Goal: Transaction & Acquisition: Obtain resource

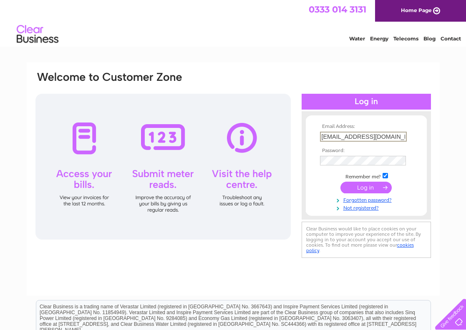
type input "[EMAIL_ADDRESS][DOMAIN_NAME]"
click at [378, 147] on td at bounding box center [366, 145] width 97 height 4
click at [386, 131] on td "[EMAIL_ADDRESS][DOMAIN_NAME]" at bounding box center [366, 136] width 97 height 13
drag, startPoint x: 386, startPoint y: 135, endPoint x: 256, endPoint y: 137, distance: 130.2
click at [255, 137] on div "Email Address: admin@sstee.co.uk Password:" at bounding box center [233, 165] width 397 height 189
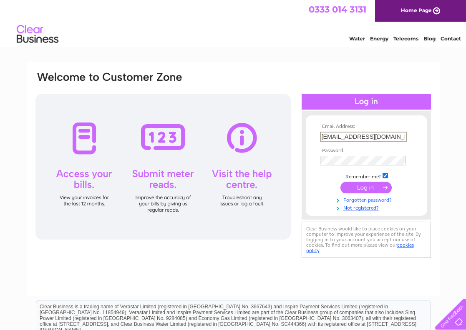
click at [344, 196] on link "Forgotten password?" at bounding box center [367, 200] width 95 height 8
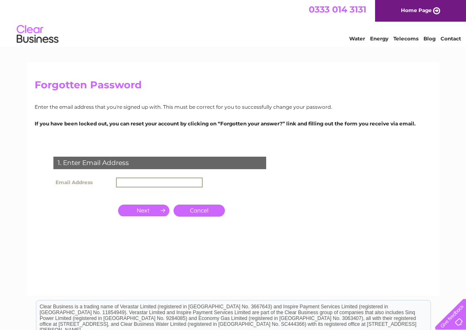
click at [181, 182] on input "text" at bounding box center [159, 183] width 87 height 10
paste input "[EMAIL_ADDRESS][DOMAIN_NAME]"
type input "[EMAIL_ADDRESS][DOMAIN_NAME]"
click input "submit" at bounding box center [0, 0] width 0 height 0
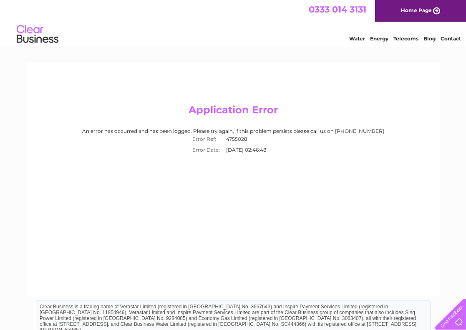
click at [207, 161] on div "Application Error An error has occurred and has been logged. Please try again, …" at bounding box center [233, 180] width 413 height 234
click at [190, 115] on h2 "Application Error" at bounding box center [233, 112] width 397 height 16
click at [400, 14] on link "Home Page" at bounding box center [420, 11] width 91 height 22
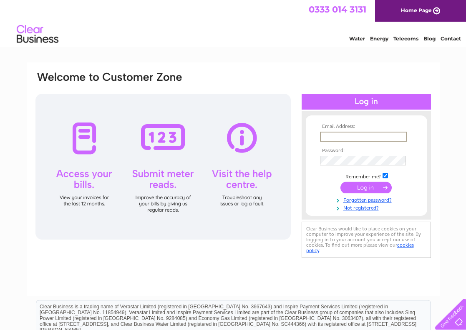
paste input "[EMAIL_ADDRESS][DOMAIN_NAME]"
type input "[EMAIL_ADDRESS][DOMAIN_NAME]"
click at [328, 207] on link "Not registered?" at bounding box center [367, 208] width 95 height 8
click at [354, 197] on link "Forgotten password?" at bounding box center [367, 199] width 95 height 8
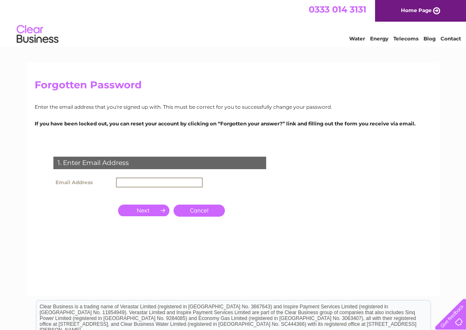
click at [169, 183] on input "text" at bounding box center [159, 183] width 87 height 10
paste input "[EMAIL_ADDRESS][DOMAIN_NAME]"
type input "[EMAIL_ADDRESS][DOMAIN_NAME]"
click at [151, 209] on input "button" at bounding box center [143, 210] width 51 height 12
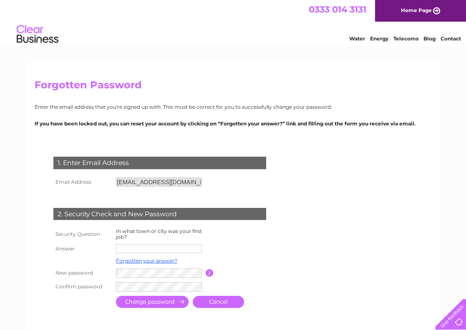
click at [238, 257] on td at bounding box center [247, 261] width 67 height 11
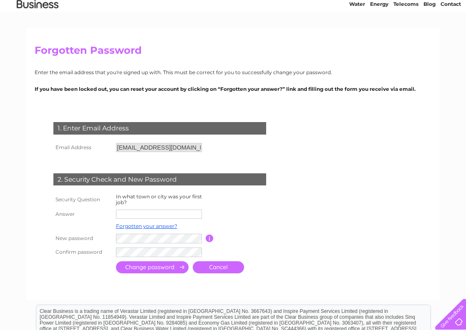
scroll to position [33, 0]
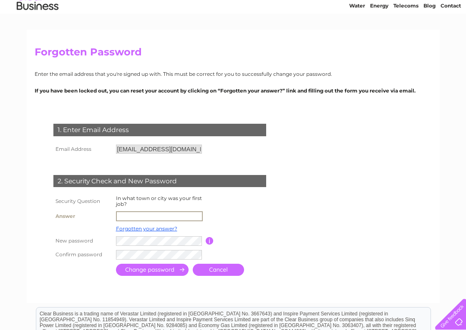
click at [152, 219] on input "text" at bounding box center [159, 217] width 87 height 10
click at [152, 268] on input "submit" at bounding box center [152, 270] width 73 height 12
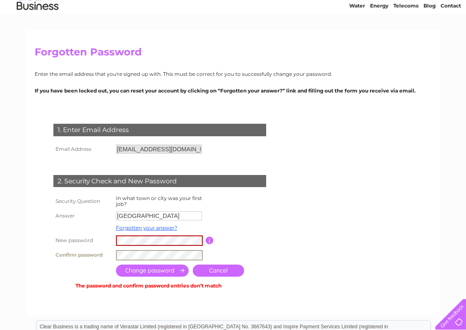
click at [164, 269] on input "submit" at bounding box center [152, 271] width 73 height 12
drag, startPoint x: 163, startPoint y: 245, endPoint x: 114, endPoint y: 233, distance: 50.6
click at [108, 234] on tr "New password Password must be at least 6 characters long" at bounding box center [169, 241] width 237 height 15
click at [81, 237] on tr "New password Password must be at least 6 characters long" at bounding box center [169, 241] width 237 height 15
click at [152, 269] on input "submit" at bounding box center [152, 271] width 73 height 12
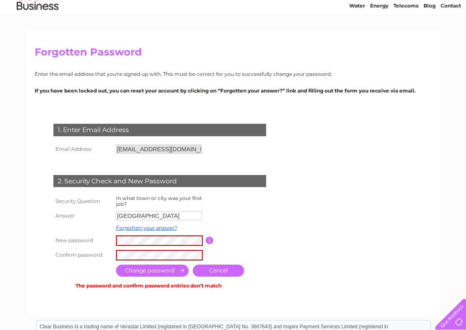
click at [120, 270] on input "submit" at bounding box center [152, 271] width 73 height 12
click at [130, 267] on input "submit" at bounding box center [152, 271] width 73 height 12
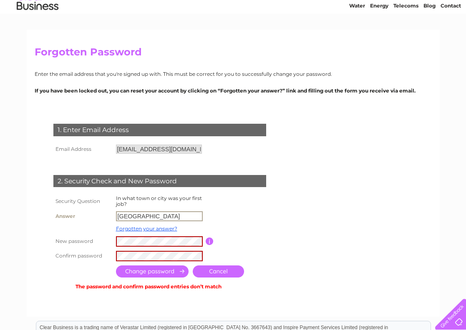
drag, startPoint x: 161, startPoint y: 214, endPoint x: 86, endPoint y: 212, distance: 76.0
click at [86, 212] on tr "Answer GLASGOW" at bounding box center [169, 216] width 237 height 14
type input "glasgow"
click at [152, 270] on input "submit" at bounding box center [152, 272] width 73 height 12
click at [130, 271] on input "submit" at bounding box center [152, 272] width 73 height 12
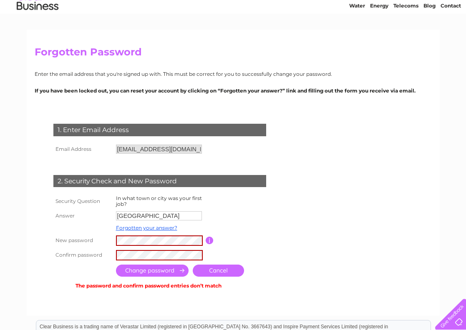
click at [65, 242] on th "New password" at bounding box center [82, 241] width 63 height 15
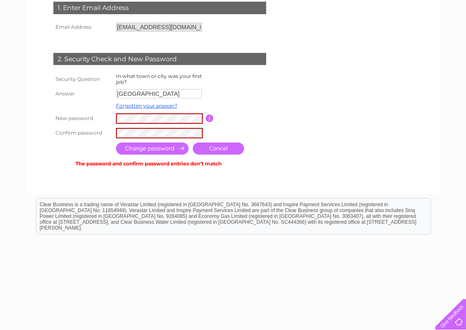
scroll to position [166, 0]
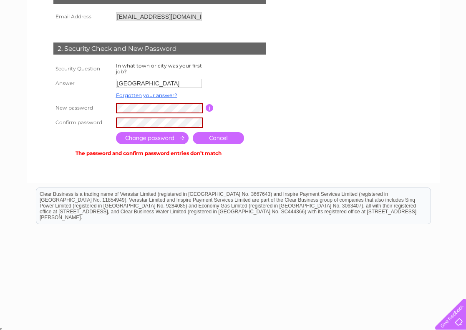
click at [215, 130] on td "Cancel" at bounding box center [218, 138] width 55 height 16
click at [215, 136] on link "Cancel" at bounding box center [218, 138] width 51 height 12
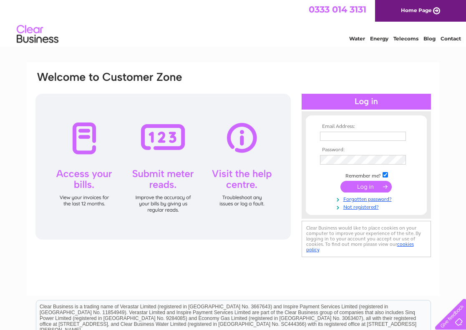
click at [335, 131] on td at bounding box center [366, 136] width 97 height 13
click at [308, 160] on form "Email Address: Password: Remember me?" at bounding box center [366, 168] width 121 height 88
type input "admin@sstee.co.uk"
click at [366, 186] on input "submit" at bounding box center [365, 188] width 51 height 12
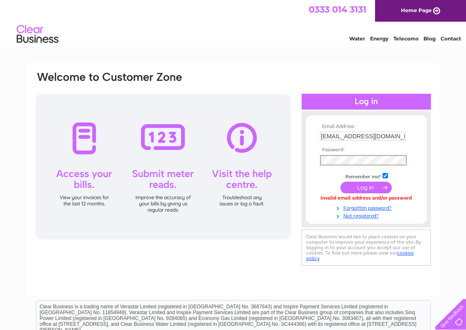
click at [366, 187] on input "submit" at bounding box center [365, 188] width 51 height 12
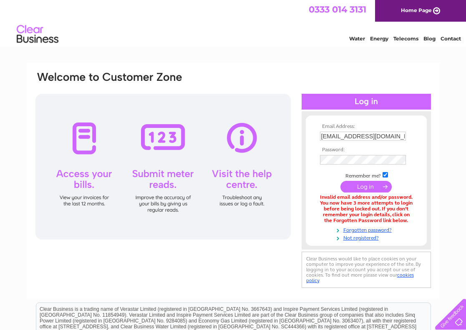
click at [337, 165] on td at bounding box center [366, 160] width 97 height 14
click at [366, 187] on input "submit" at bounding box center [365, 188] width 51 height 12
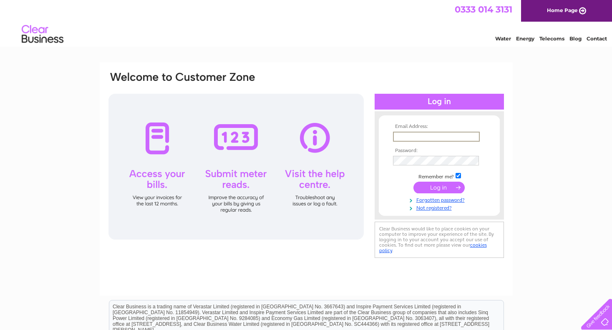
click at [428, 134] on input "text" at bounding box center [436, 137] width 87 height 10
type input "[EMAIL_ADDRESS][DOMAIN_NAME]"
click at [439, 187] on input "submit" at bounding box center [438, 188] width 51 height 12
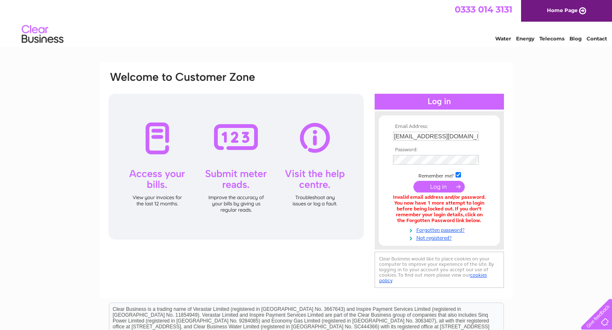
click at [514, 200] on div "Email Address: [EMAIL_ADDRESS][DOMAIN_NAME] Password:" at bounding box center [306, 252] width 612 height 379
click at [443, 227] on link "Forgotten password?" at bounding box center [440, 230] width 95 height 8
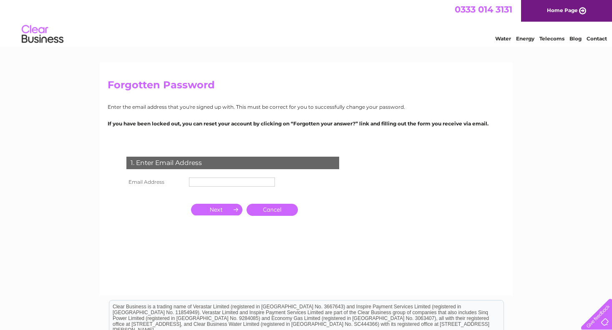
click at [220, 182] on input "text" at bounding box center [232, 182] width 86 height 9
type input "admin@sstee.co.uk"
click at [225, 207] on input "button" at bounding box center [216, 210] width 51 height 12
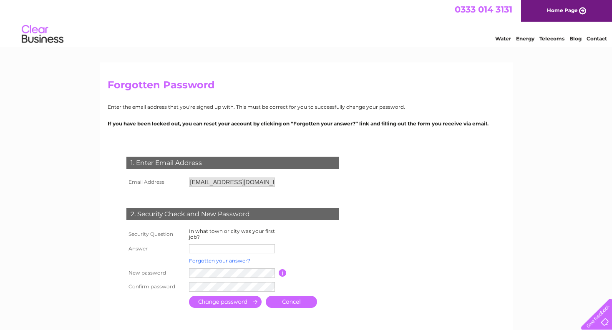
click at [212, 261] on link "Forgotten your answer?" at bounding box center [219, 261] width 61 height 6
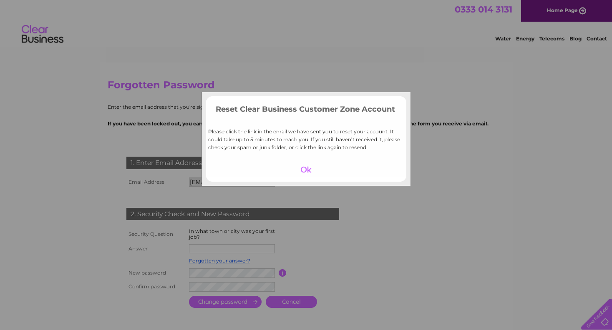
click at [306, 170] on div at bounding box center [305, 170] width 51 height 12
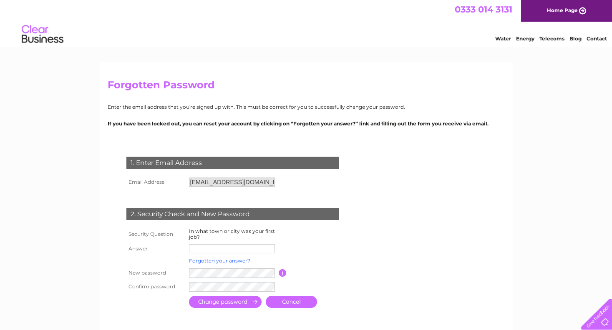
click at [238, 260] on link "Forgotten your answer?" at bounding box center [219, 261] width 61 height 6
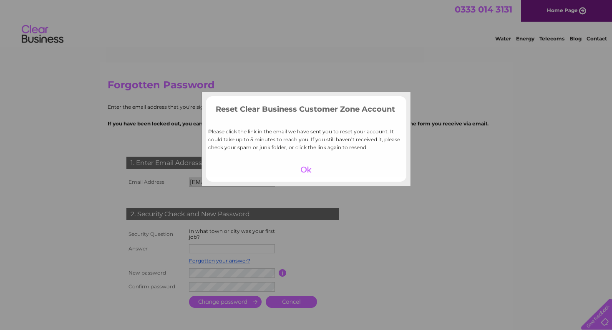
click at [308, 168] on div at bounding box center [305, 170] width 51 height 12
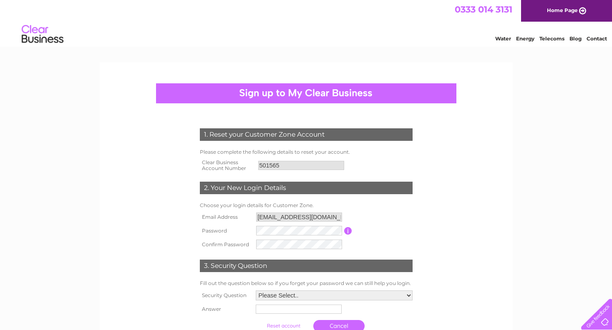
click at [453, 194] on form "1. Reset your Customer Zone Account Please complete the following details to re…" at bounding box center [306, 233] width 397 height 242
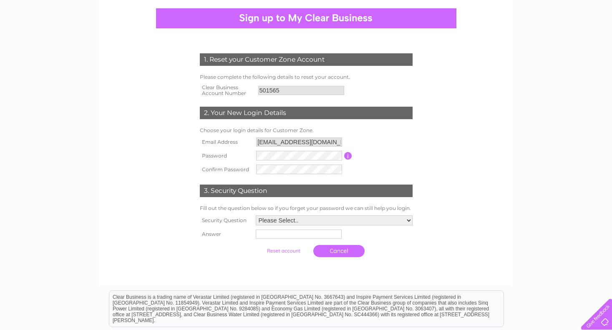
scroll to position [69, 0]
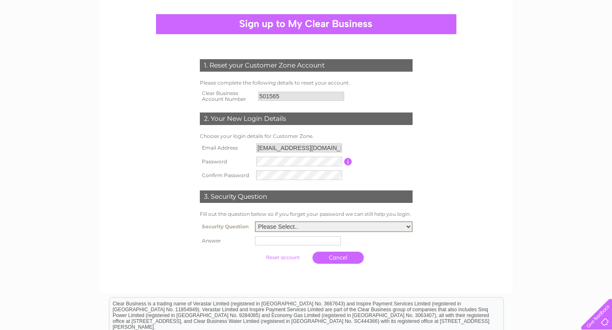
select select "1"
click at [265, 240] on input "text" at bounding box center [299, 241] width 87 height 10
type input "[GEOGRAPHIC_DATA]"
click at [246, 275] on div at bounding box center [306, 276] width 254 height 17
click at [280, 256] on input "submit" at bounding box center [283, 257] width 51 height 12
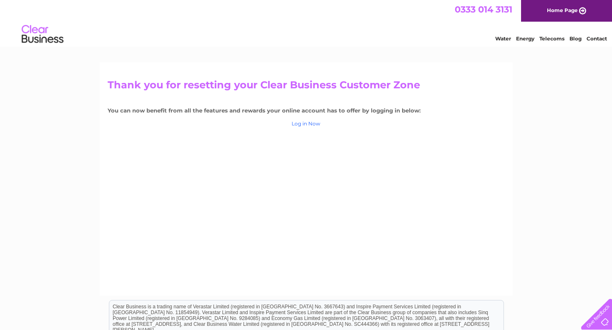
click at [308, 123] on link "Log in Now" at bounding box center [306, 124] width 29 height 6
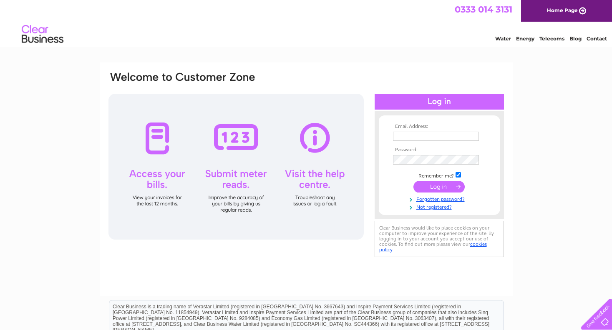
type input "[EMAIL_ADDRESS][DOMAIN_NAME]"
click at [430, 191] on input "submit" at bounding box center [438, 188] width 51 height 12
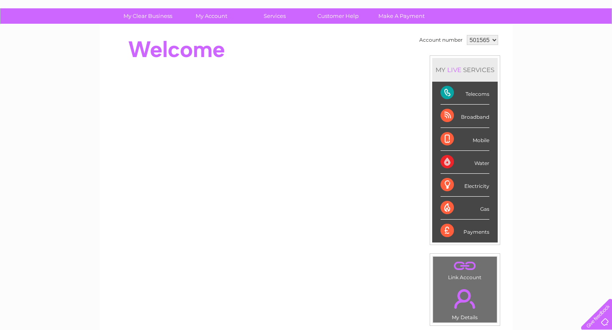
scroll to position [79, 0]
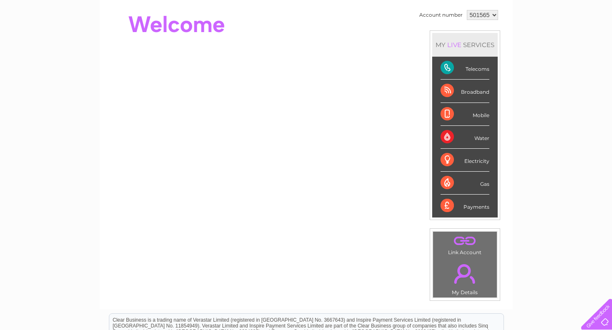
click at [466, 160] on div "Electricity" at bounding box center [465, 160] width 49 height 23
click at [477, 159] on div "Electricity" at bounding box center [465, 160] width 49 height 23
click at [453, 159] on div "Electricity" at bounding box center [465, 160] width 49 height 23
click at [449, 159] on div "Electricity" at bounding box center [465, 160] width 49 height 23
click at [455, 41] on div "LIVE" at bounding box center [455, 45] width 18 height 8
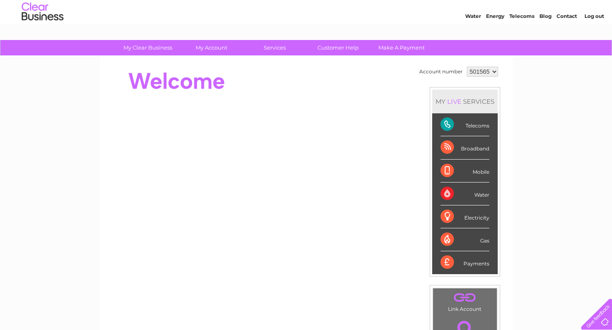
scroll to position [0, 0]
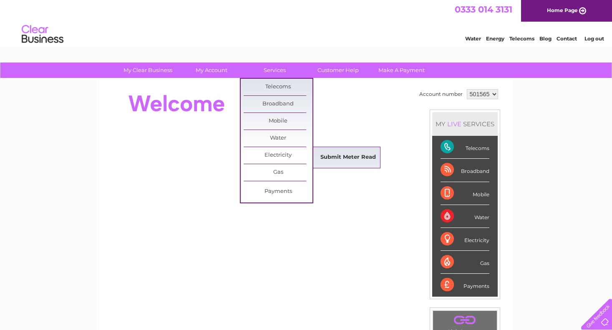
click at [350, 155] on link "Submit Meter Read" at bounding box center [348, 157] width 69 height 17
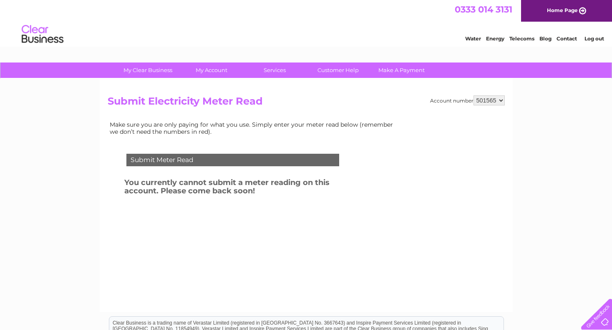
click at [298, 211] on div "Submit Meter Read You currently cannot submit a meter reading on this account. …" at bounding box center [235, 200] width 254 height 108
click at [343, 69] on link "Customer Help" at bounding box center [338, 70] width 69 height 15
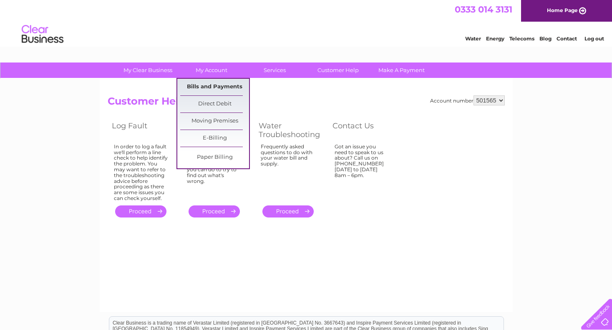
click at [199, 90] on link "Bills and Payments" at bounding box center [214, 87] width 69 height 17
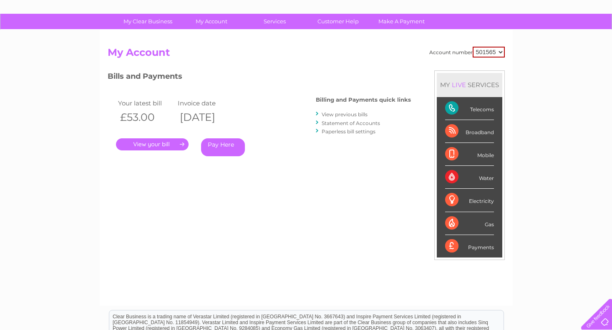
scroll to position [62, 0]
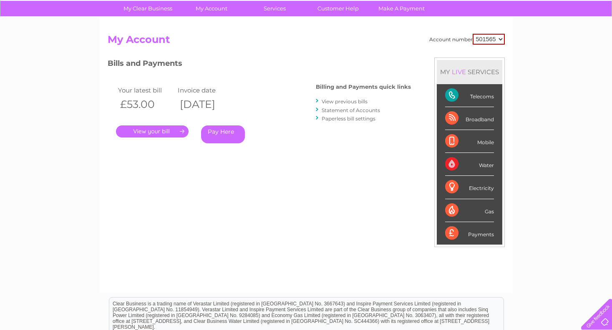
click at [143, 132] on link "." at bounding box center [152, 132] width 73 height 12
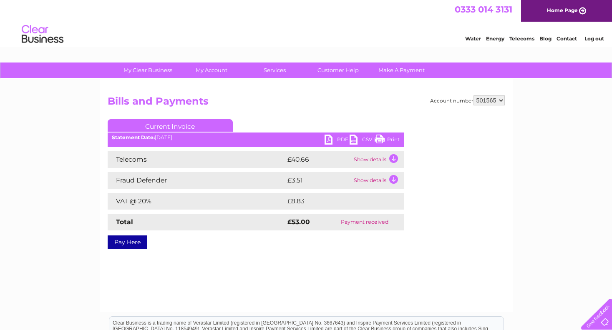
click at [372, 161] on td "Show details" at bounding box center [378, 159] width 52 height 17
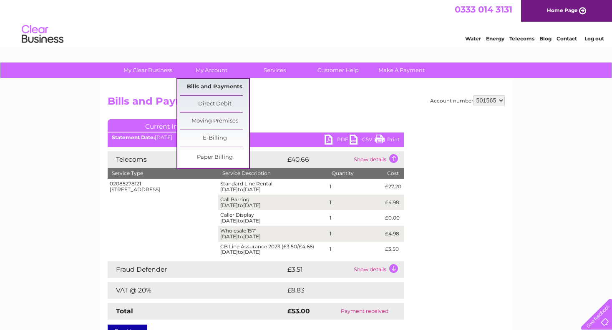
click at [208, 89] on link "Bills and Payments" at bounding box center [214, 87] width 69 height 17
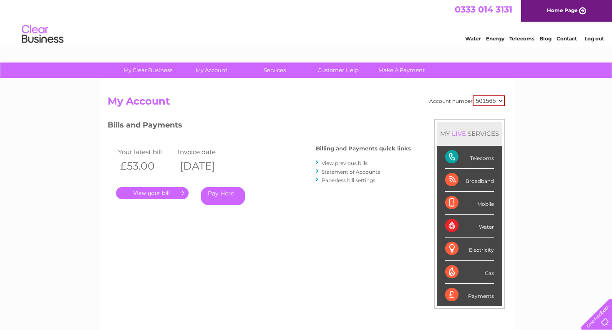
click at [337, 164] on link "View previous bills" at bounding box center [345, 163] width 46 height 6
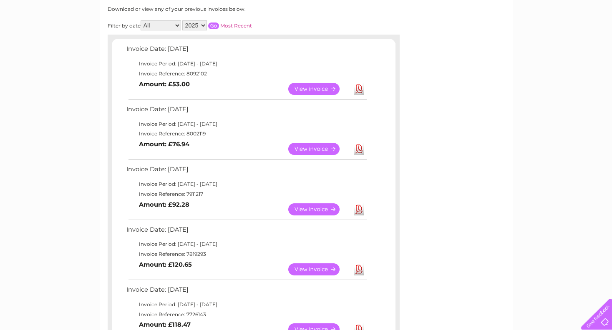
scroll to position [163, 0]
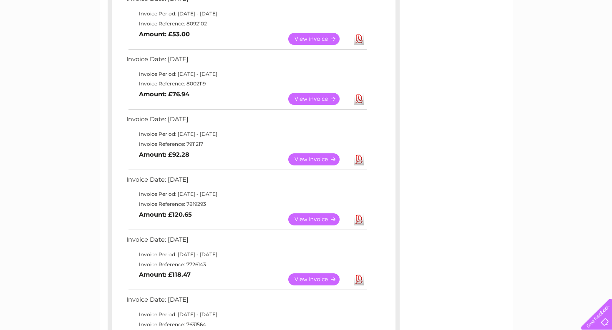
click at [326, 99] on link "View" at bounding box center [318, 99] width 61 height 12
click at [358, 154] on link "Download" at bounding box center [359, 160] width 10 height 12
click at [297, 154] on link "View" at bounding box center [318, 160] width 61 height 12
click at [312, 214] on link "View" at bounding box center [318, 220] width 61 height 12
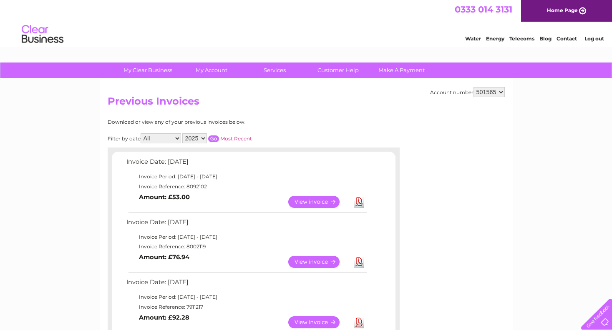
scroll to position [0, 0]
click at [317, 197] on link "View" at bounding box center [318, 202] width 61 height 12
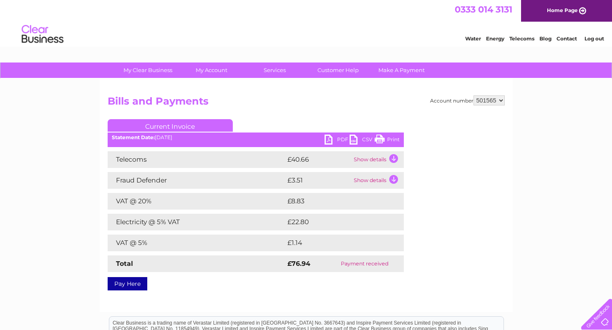
click at [263, 214] on td "Electricity @ 5% VAT" at bounding box center [197, 222] width 178 height 17
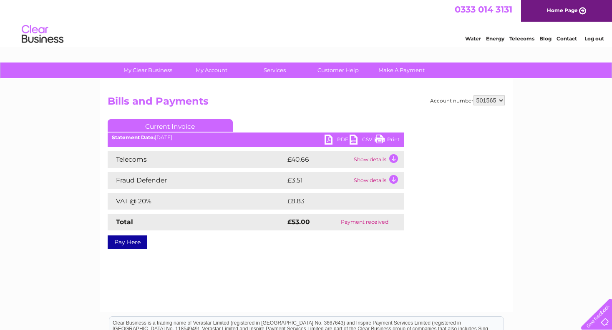
click at [368, 159] on td "Show details" at bounding box center [378, 159] width 52 height 17
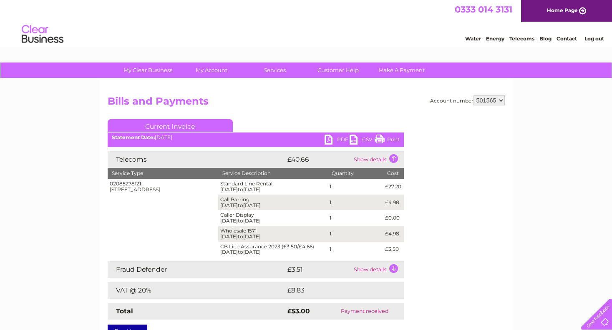
drag, startPoint x: 147, startPoint y: 183, endPoint x: 108, endPoint y: 185, distance: 39.3
click at [109, 185] on td "02085278121 [STREET_ADDRESS]" at bounding box center [163, 218] width 111 height 78
copy div "02085278121"
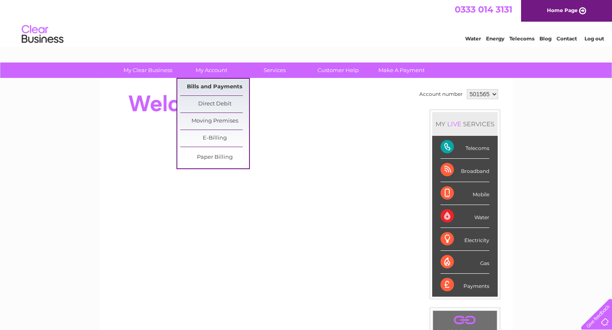
click at [223, 89] on link "Bills and Payments" at bounding box center [214, 87] width 69 height 17
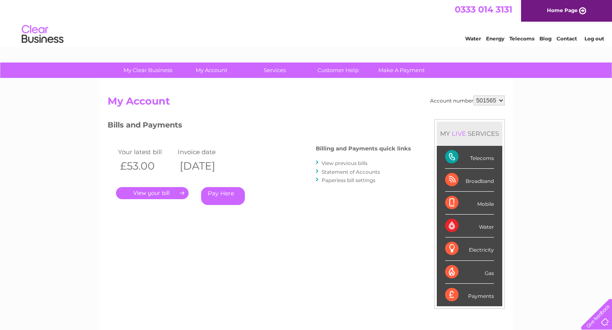
click at [343, 160] on link "View previous bills" at bounding box center [345, 163] width 46 height 6
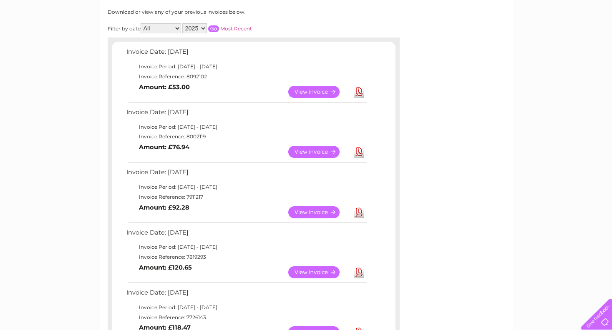
scroll to position [115, 0]
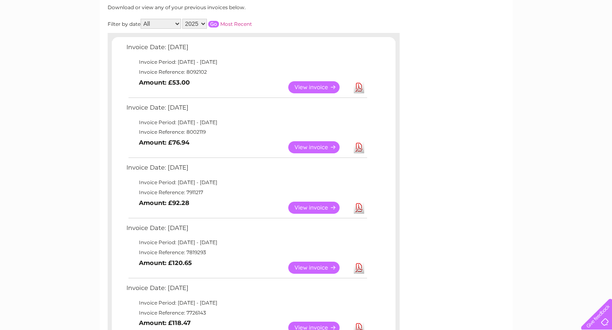
click at [307, 142] on link "View" at bounding box center [318, 147] width 61 height 12
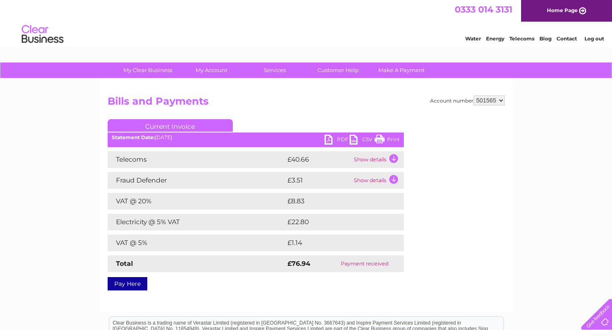
click at [68, 122] on div "My Clear Business Login Details My Details My Preferences Link Account My Accou…" at bounding box center [306, 259] width 612 height 393
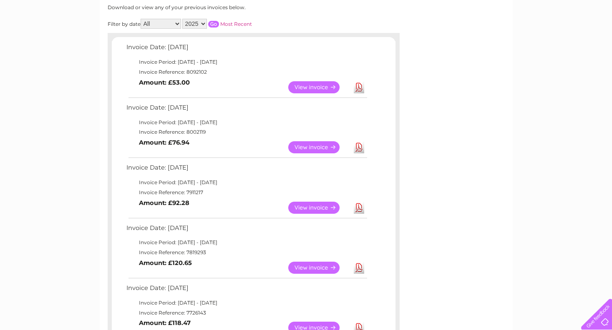
click at [305, 207] on link "View" at bounding box center [318, 208] width 61 height 12
click at [310, 263] on link "View" at bounding box center [318, 268] width 61 height 12
click at [262, 188] on td "Invoice Reference: 7911217" at bounding box center [246, 193] width 244 height 10
click at [275, 141] on td "View Download Amount: £76.94" at bounding box center [246, 147] width 244 height 20
click at [270, 178] on td "Invoice Period: 1 July 2025 - 31 July 2025" at bounding box center [246, 183] width 244 height 10
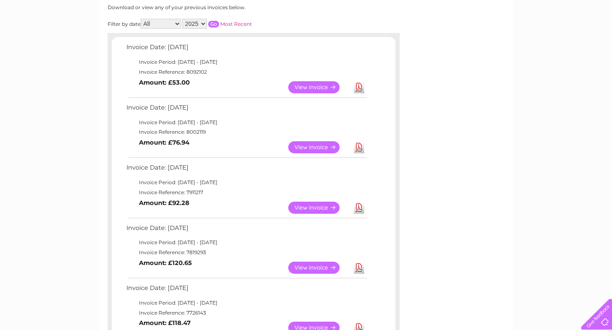
click at [305, 144] on link "View" at bounding box center [318, 147] width 61 height 12
click at [224, 132] on td "Invoice Reference: 8002119" at bounding box center [246, 132] width 244 height 10
click at [306, 141] on link "View" at bounding box center [318, 147] width 61 height 12
click at [245, 130] on td "Invoice Reference: 8002119" at bounding box center [246, 132] width 244 height 10
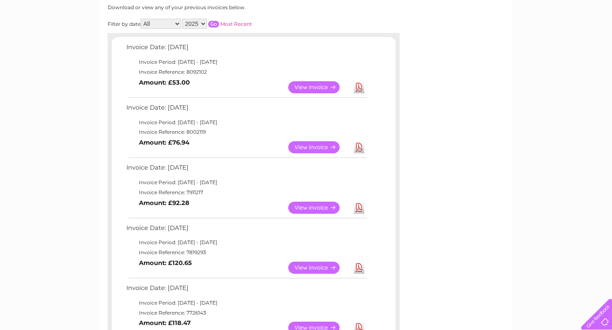
click at [301, 146] on link "View" at bounding box center [318, 147] width 61 height 12
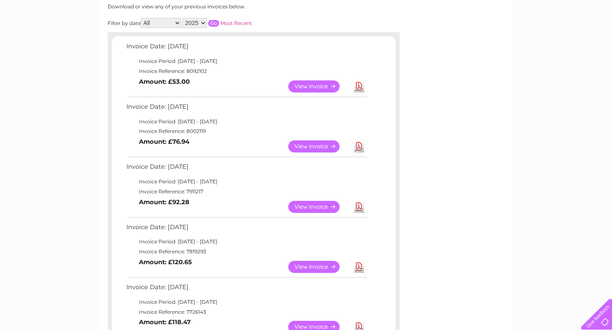
scroll to position [117, 0]
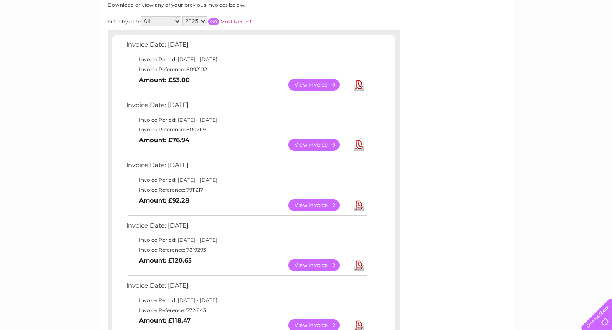
click at [312, 265] on link "View" at bounding box center [318, 266] width 61 height 12
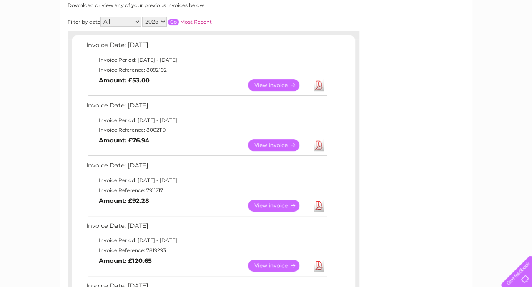
click at [363, 199] on div "Account number 501565 Previous Invoices Download or view any of your previous i…" at bounding box center [266, 291] width 413 height 659
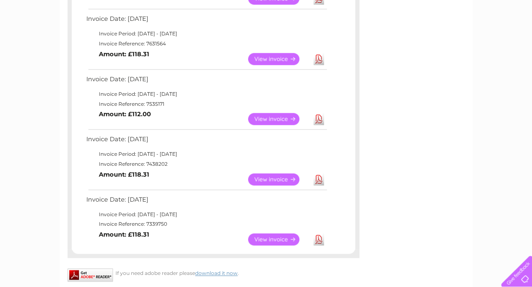
scroll to position [445, 0]
click at [490, 161] on div "My Clear Business Login Details My Details My Preferences Link Account My Accou…" at bounding box center [266, 27] width 532 height 818
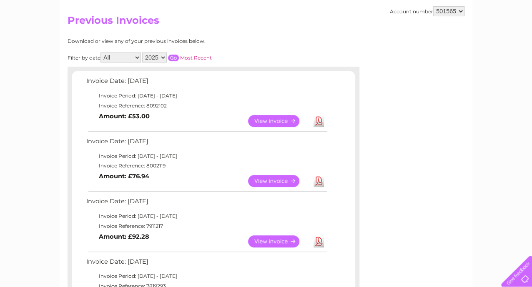
scroll to position [86, 0]
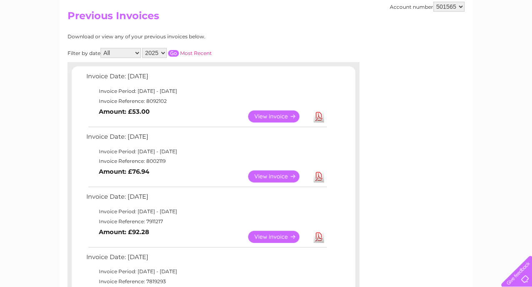
click at [271, 175] on link "View" at bounding box center [278, 177] width 61 height 12
click at [264, 233] on link "View" at bounding box center [278, 237] width 61 height 12
click at [318, 175] on link "Download" at bounding box center [319, 177] width 10 height 12
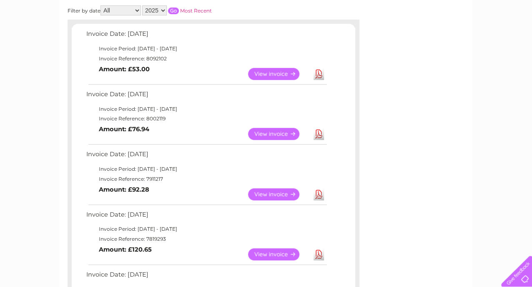
scroll to position [149, 0]
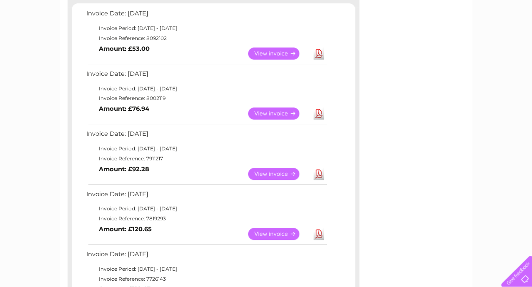
click at [268, 230] on link "View" at bounding box center [278, 234] width 61 height 12
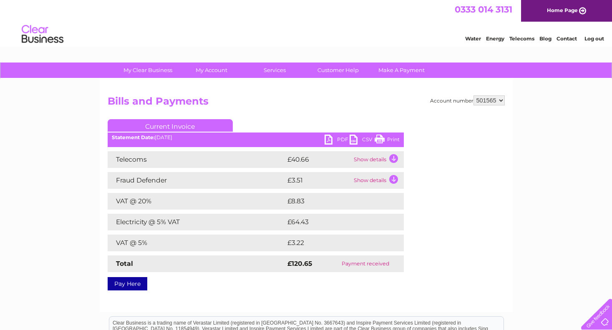
click at [270, 225] on td "Electricity @ 5% VAT" at bounding box center [197, 222] width 178 height 17
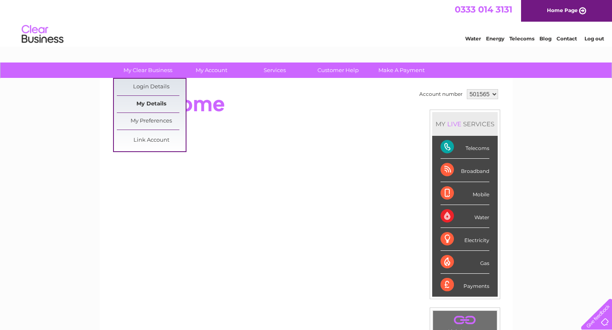
click at [149, 106] on link "My Details" at bounding box center [151, 104] width 69 height 17
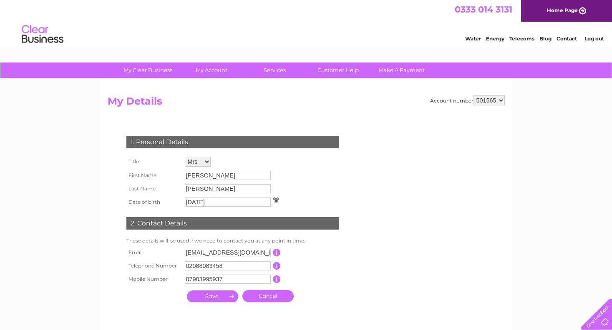
click at [80, 151] on div "My Clear Business Login Details My Details My Preferences Link Account My Accou…" at bounding box center [306, 269] width 612 height 412
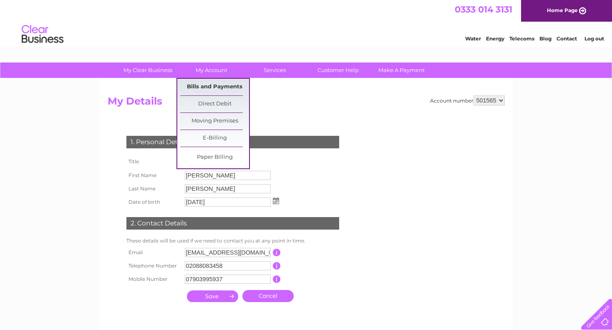
click at [206, 87] on link "Bills and Payments" at bounding box center [214, 87] width 69 height 17
click at [206, 86] on link "Bills and Payments" at bounding box center [214, 87] width 69 height 17
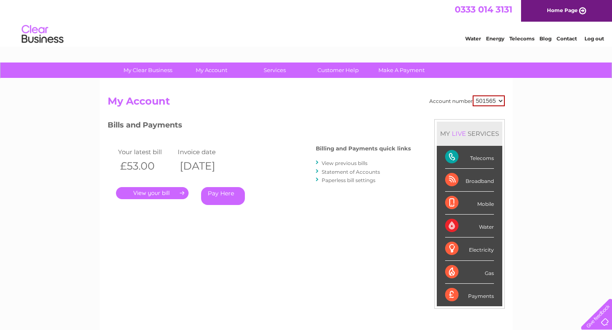
click at [149, 192] on link "." at bounding box center [152, 193] width 73 height 12
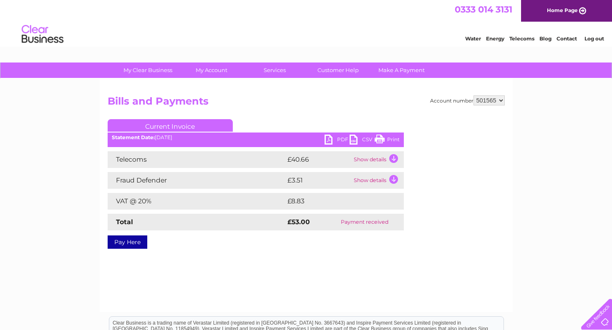
click at [363, 160] on td "Show details" at bounding box center [378, 159] width 52 height 17
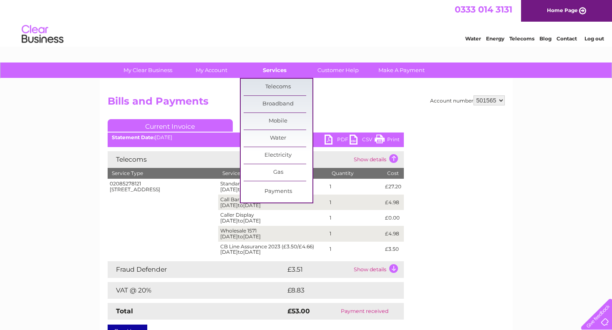
click at [275, 71] on link "Services" at bounding box center [274, 70] width 69 height 15
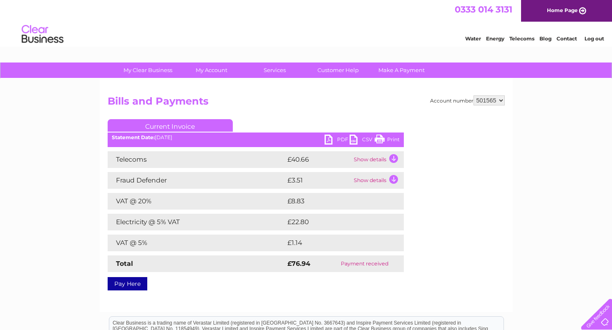
click at [284, 100] on h2 "Bills and Payments" at bounding box center [306, 104] width 397 height 16
click at [85, 145] on div "My Clear Business Login Details My Details My Preferences Link Account My Accou…" at bounding box center [306, 259] width 612 height 393
click at [299, 119] on ul "Current Invoice" at bounding box center [256, 126] width 296 height 15
click at [432, 255] on div "Account number 501565 Bills and Payments Current Invoice PDF CSV Print" at bounding box center [306, 192] width 397 height 192
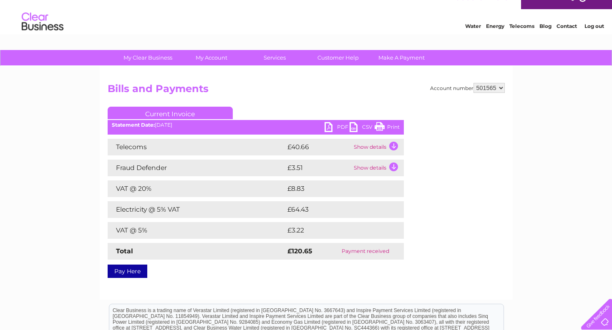
scroll to position [-2, 0]
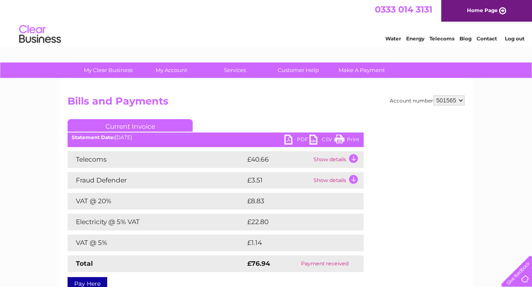
click at [343, 138] on link "Print" at bounding box center [347, 141] width 25 height 12
click at [300, 98] on h2 "Bills and Payments" at bounding box center [266, 104] width 397 height 16
click at [41, 144] on div "My Clear Business Login Details My Details My Preferences Link Account My Accou…" at bounding box center [266, 259] width 532 height 393
click at [292, 137] on link "PDF" at bounding box center [297, 141] width 25 height 12
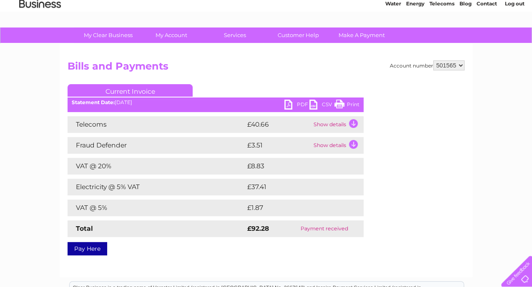
scroll to position [37, 0]
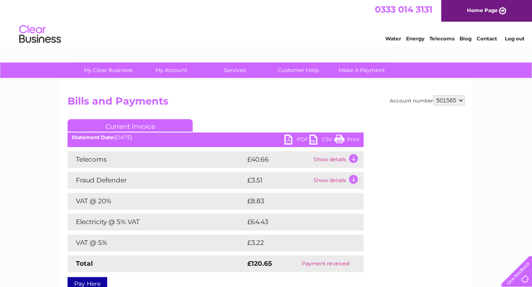
click at [293, 133] on ul "Current Invoice" at bounding box center [216, 126] width 296 height 15
click at [293, 138] on link "PDF" at bounding box center [297, 141] width 25 height 12
